Goal: Task Accomplishment & Management: Complete application form

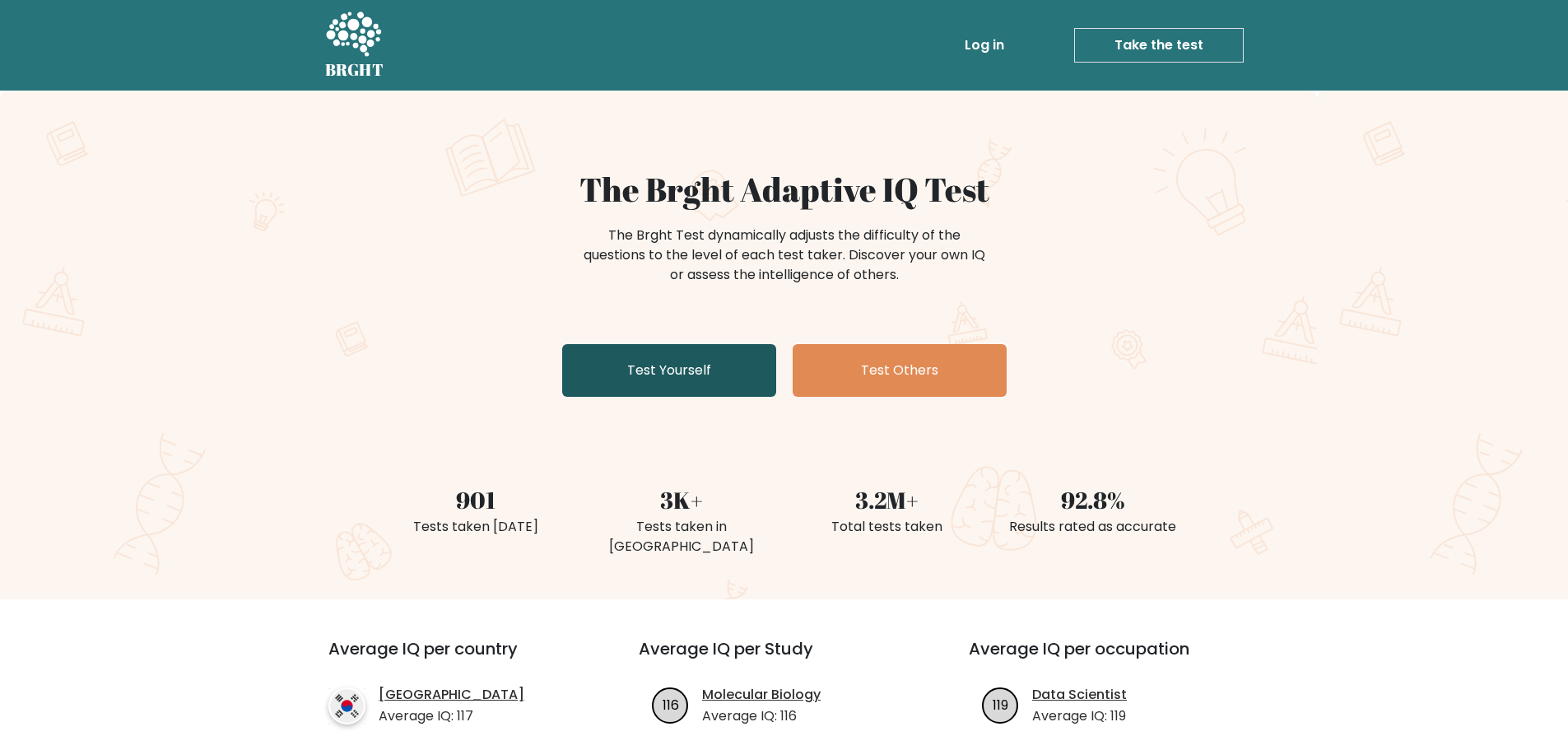
click at [711, 369] on link "Test Yourself" at bounding box center [669, 370] width 214 height 53
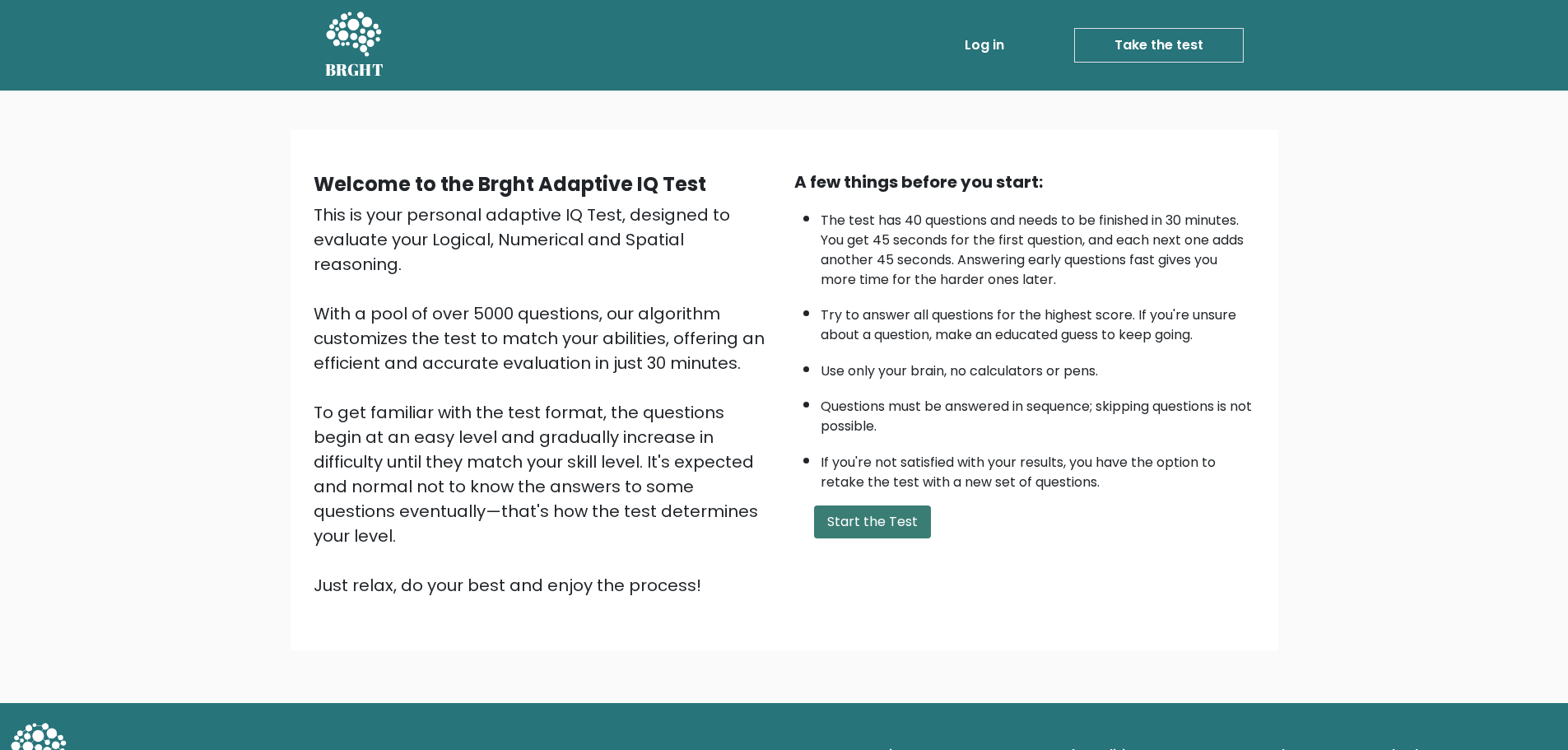
click at [906, 531] on button "Start the Test" at bounding box center [872, 521] width 116 height 33
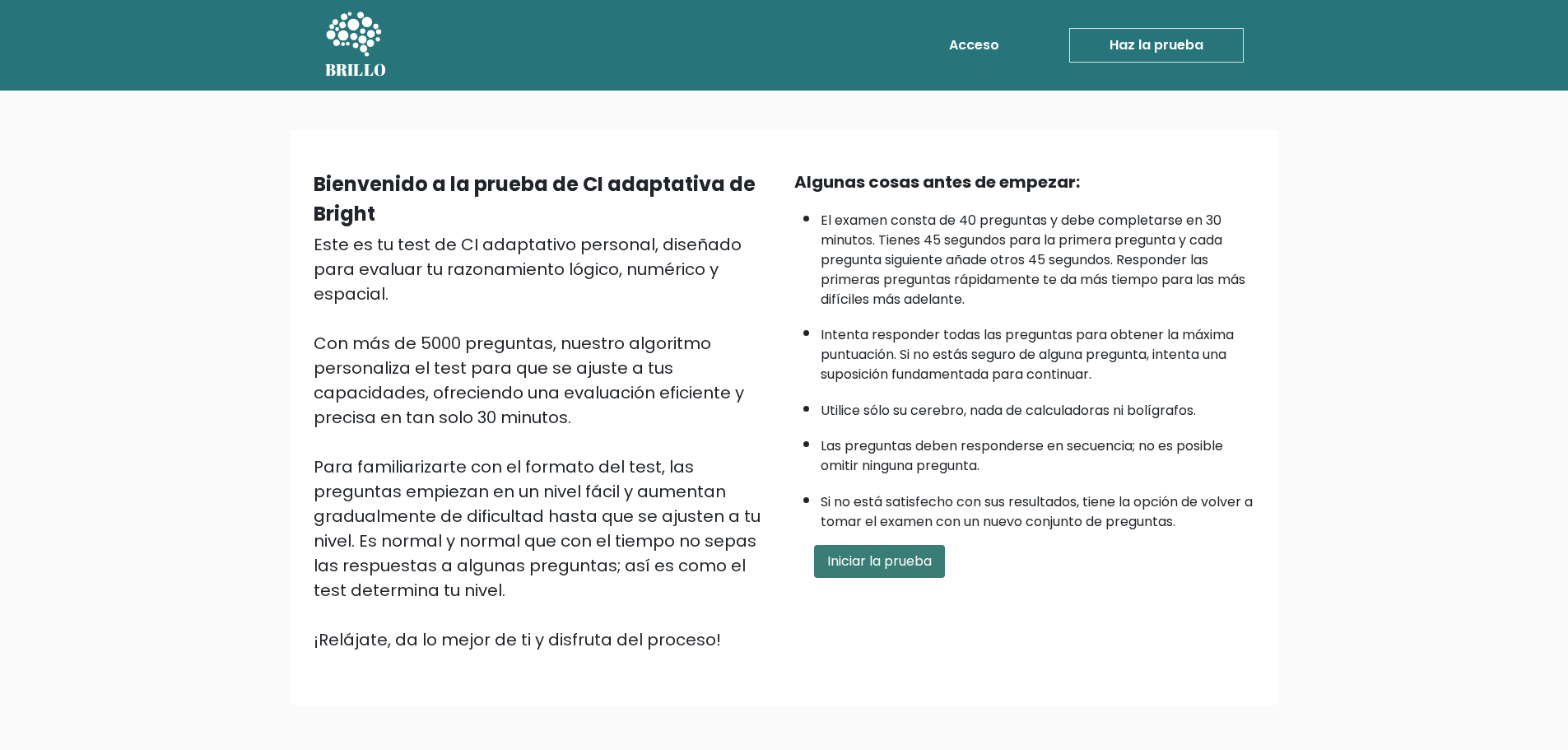
click at [897, 573] on button "Iniciar la prueba" at bounding box center [880, 561] width 131 height 33
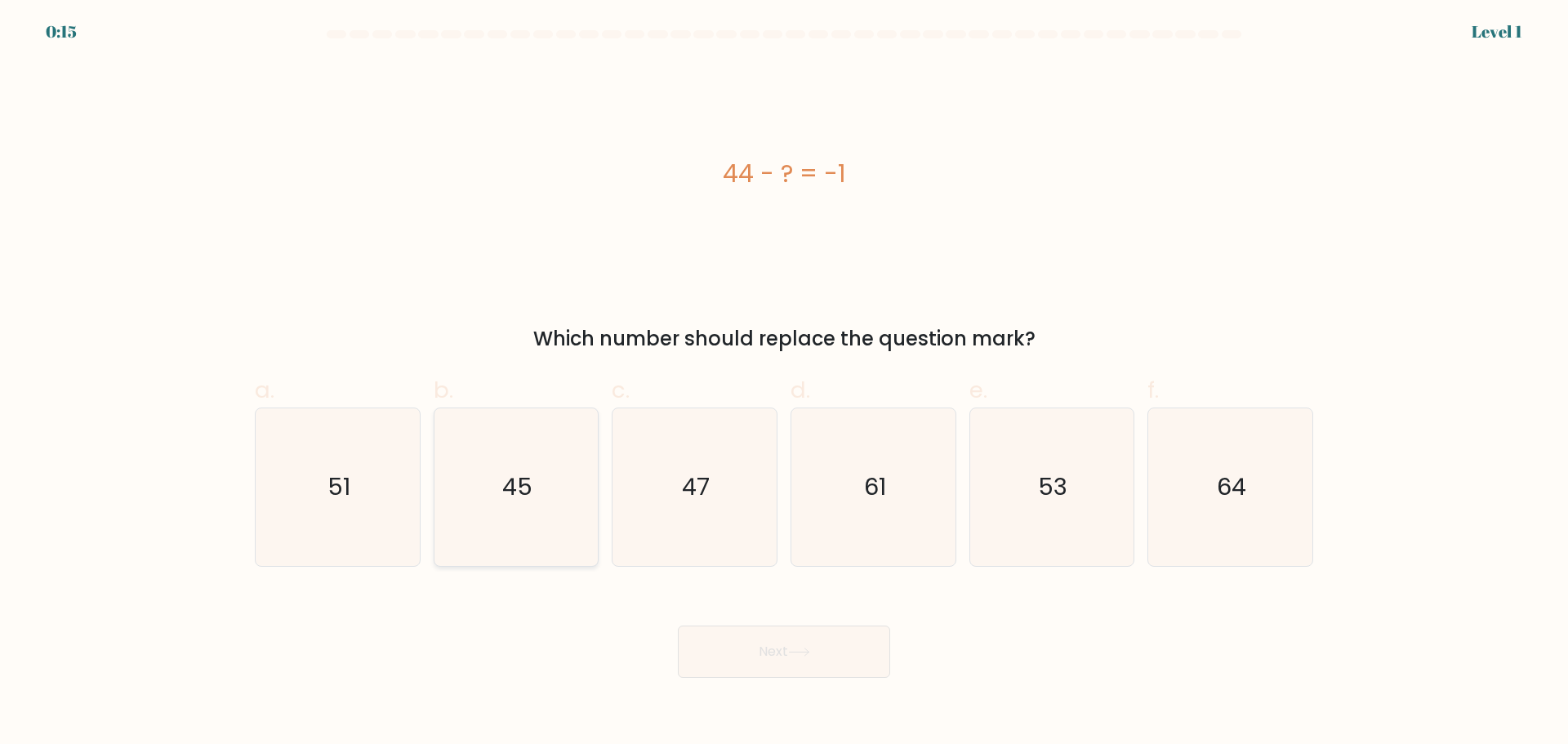
click at [556, 491] on icon "45" at bounding box center [516, 487] width 158 height 158
click at [784, 383] on input "b. 45" at bounding box center [784, 377] width 1 height 11
radio input "true"
click at [820, 644] on button "Next" at bounding box center [783, 652] width 212 height 52
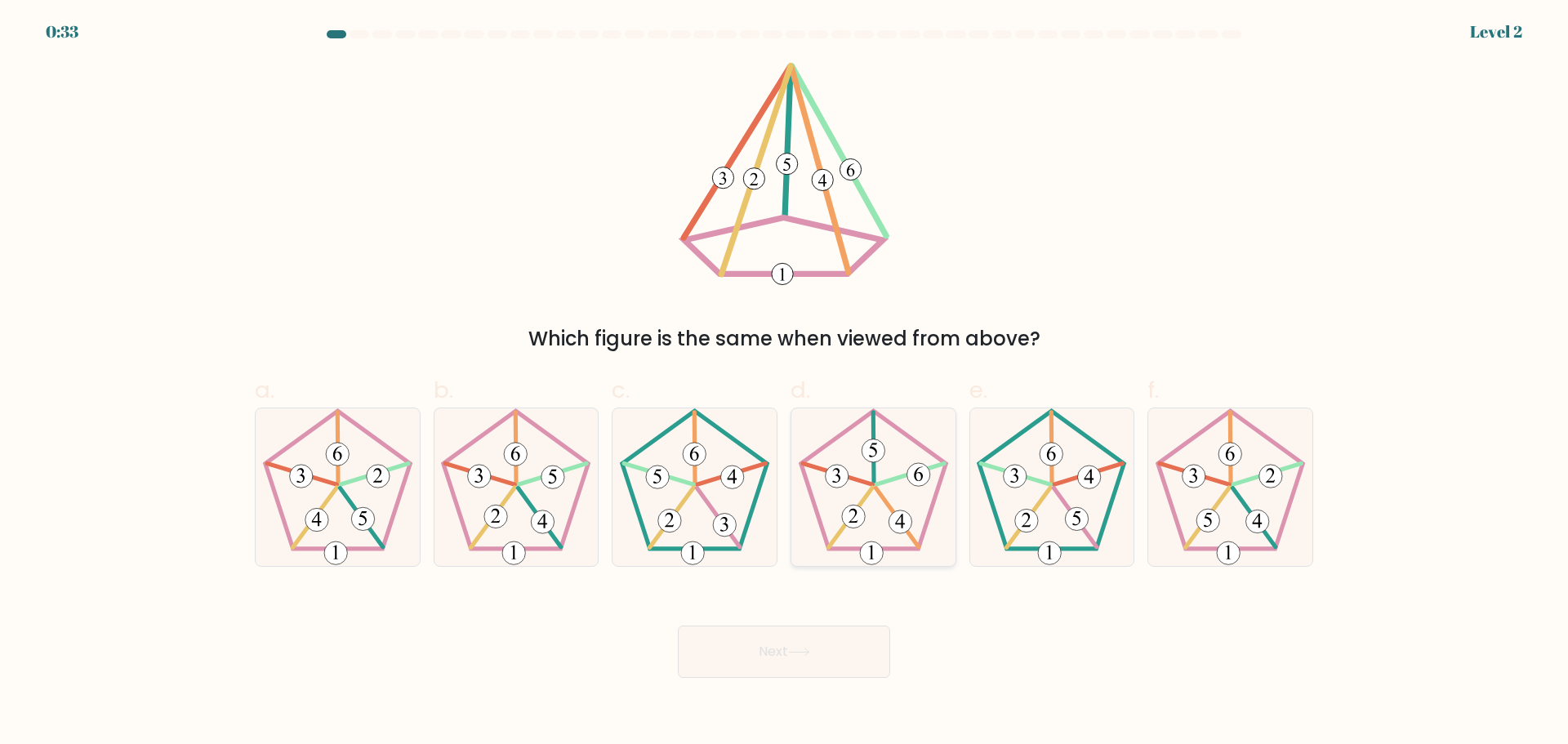
click at [865, 485] on icon at bounding box center [874, 487] width 158 height 158
click at [785, 383] on input "d." at bounding box center [784, 377] width 1 height 11
radio input "true"
click at [732, 657] on button "Next" at bounding box center [783, 652] width 212 height 52
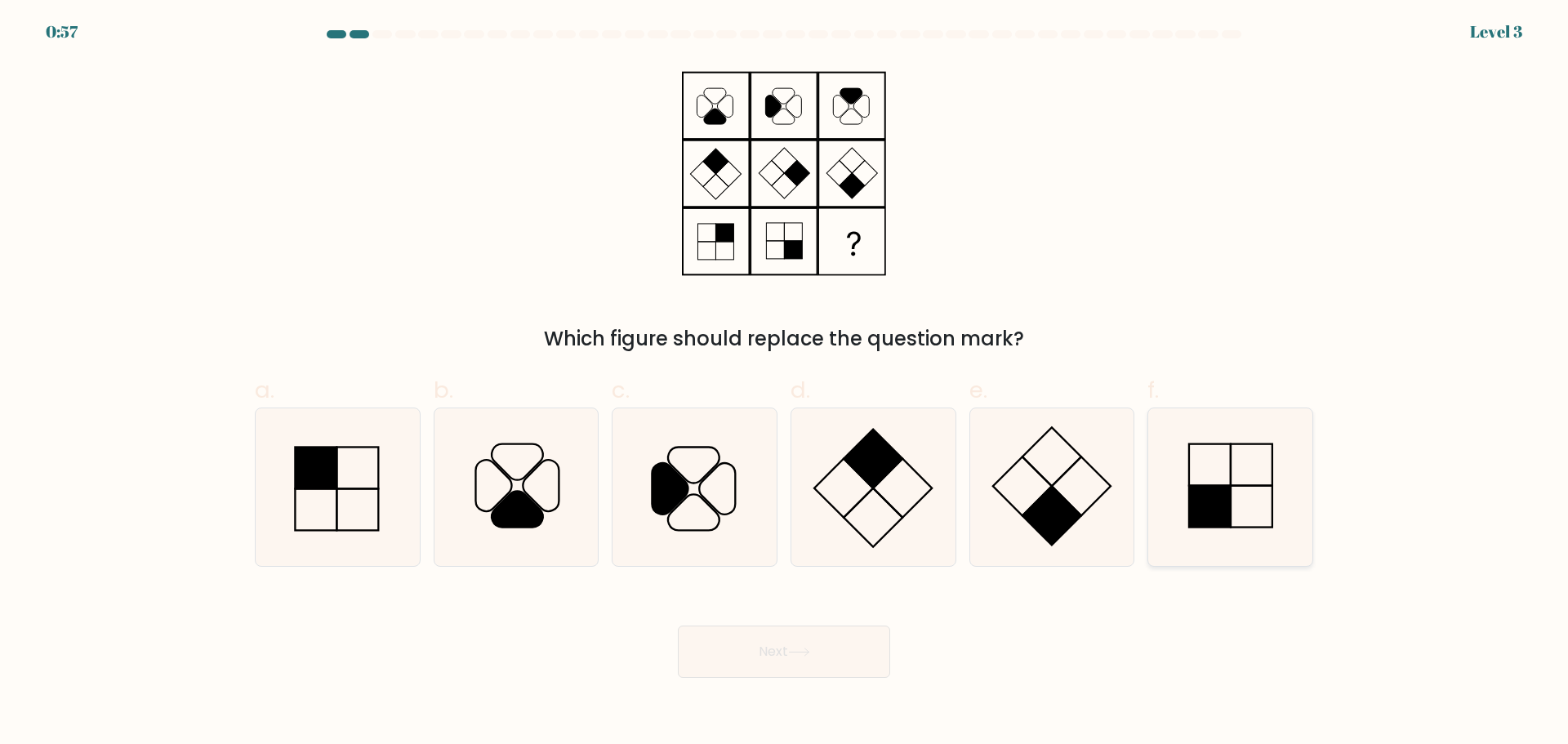
click at [1235, 491] on icon at bounding box center [1230, 487] width 158 height 158
click at [785, 383] on input "f." at bounding box center [784, 377] width 1 height 11
radio input "true"
click at [775, 661] on button "Next" at bounding box center [783, 652] width 212 height 52
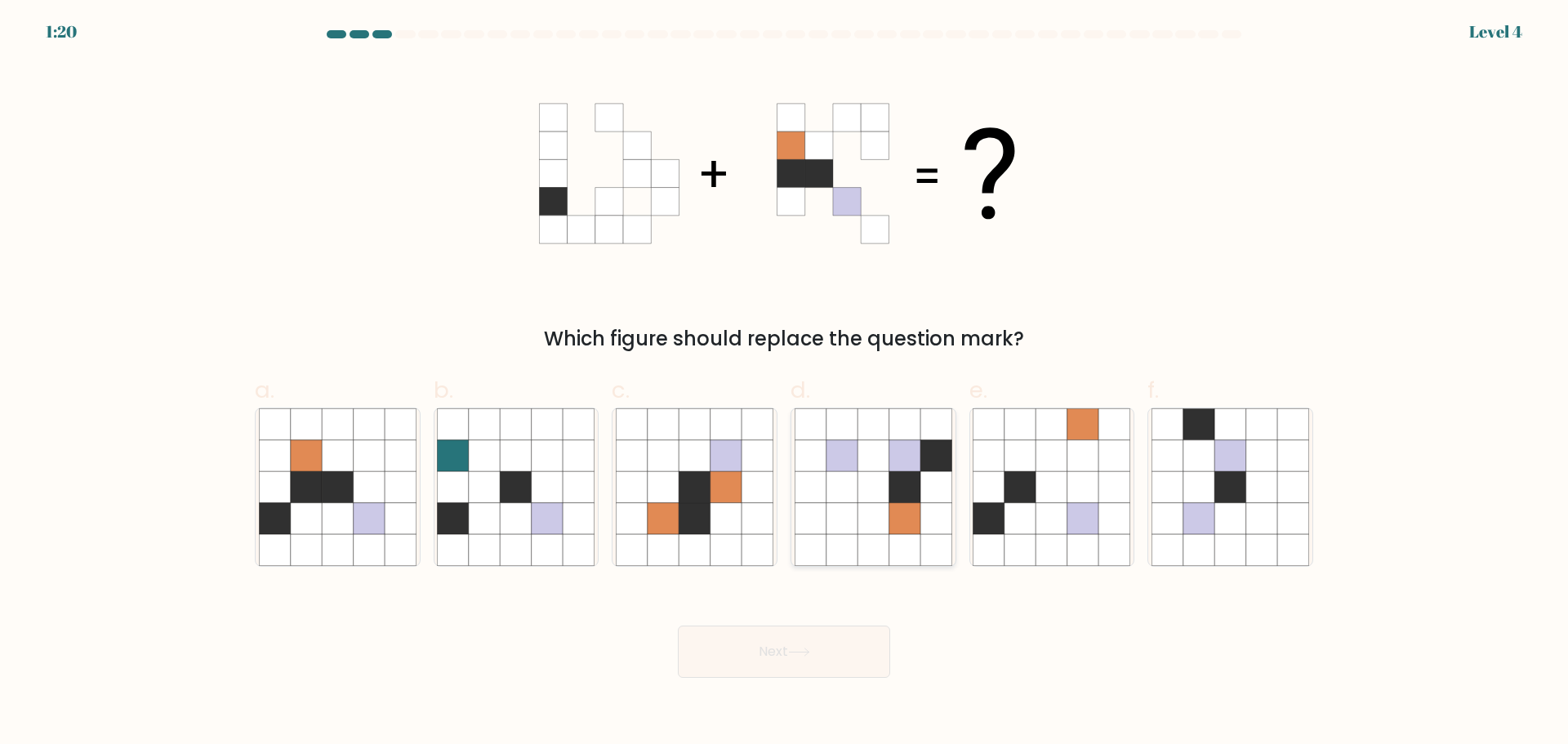
click at [911, 468] on icon at bounding box center [905, 455] width 31 height 31
click at [785, 383] on input "d." at bounding box center [784, 377] width 1 height 11
radio input "true"
click at [882, 470] on icon at bounding box center [872, 456] width 31 height 31
click at [785, 383] on input "d." at bounding box center [784, 377] width 1 height 11
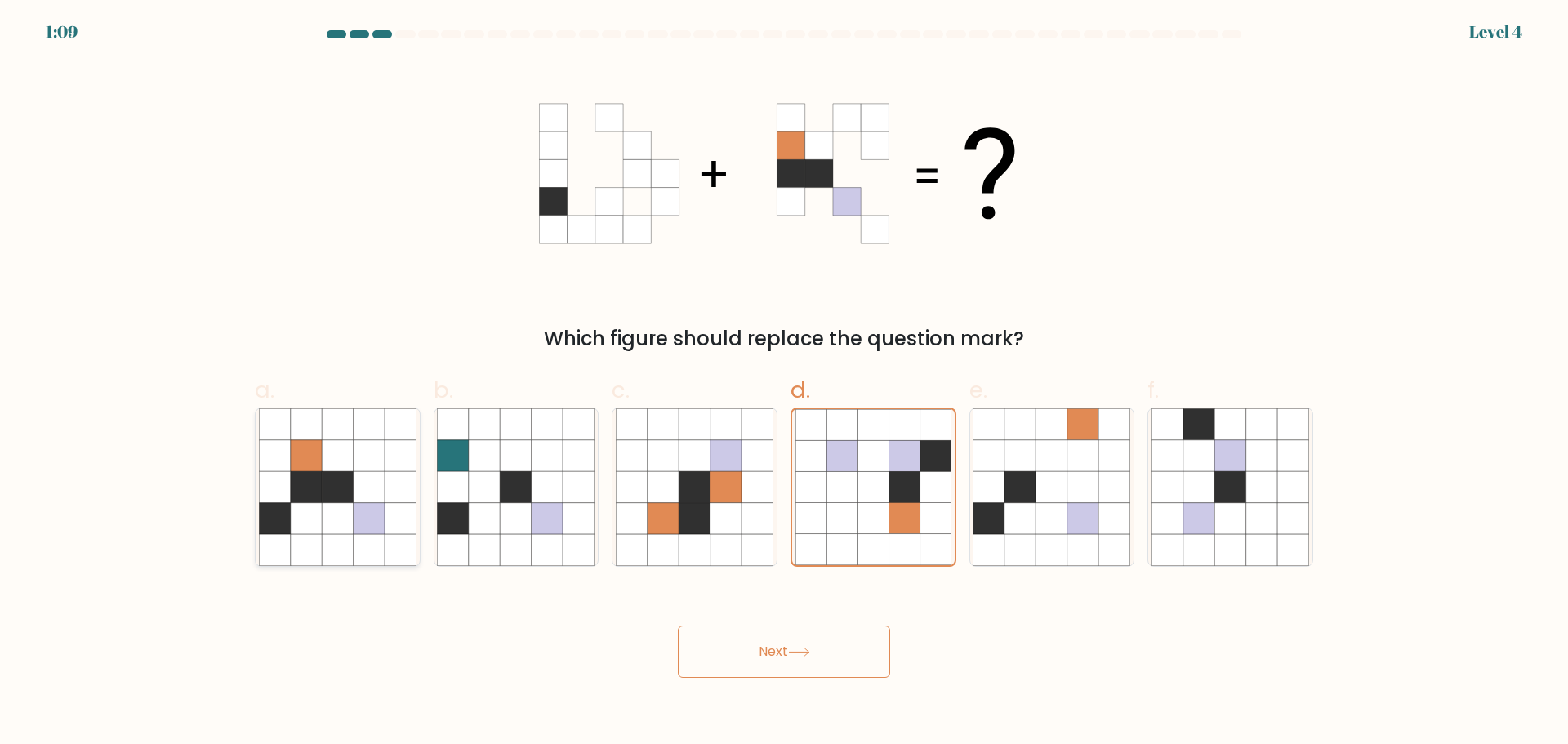
click at [416, 461] on icon at bounding box center [400, 455] width 31 height 31
click at [784, 383] on input "a." at bounding box center [784, 377] width 1 height 11
radio input "true"
click at [795, 638] on button "Next" at bounding box center [783, 652] width 212 height 52
